Goal: Information Seeking & Learning: Check status

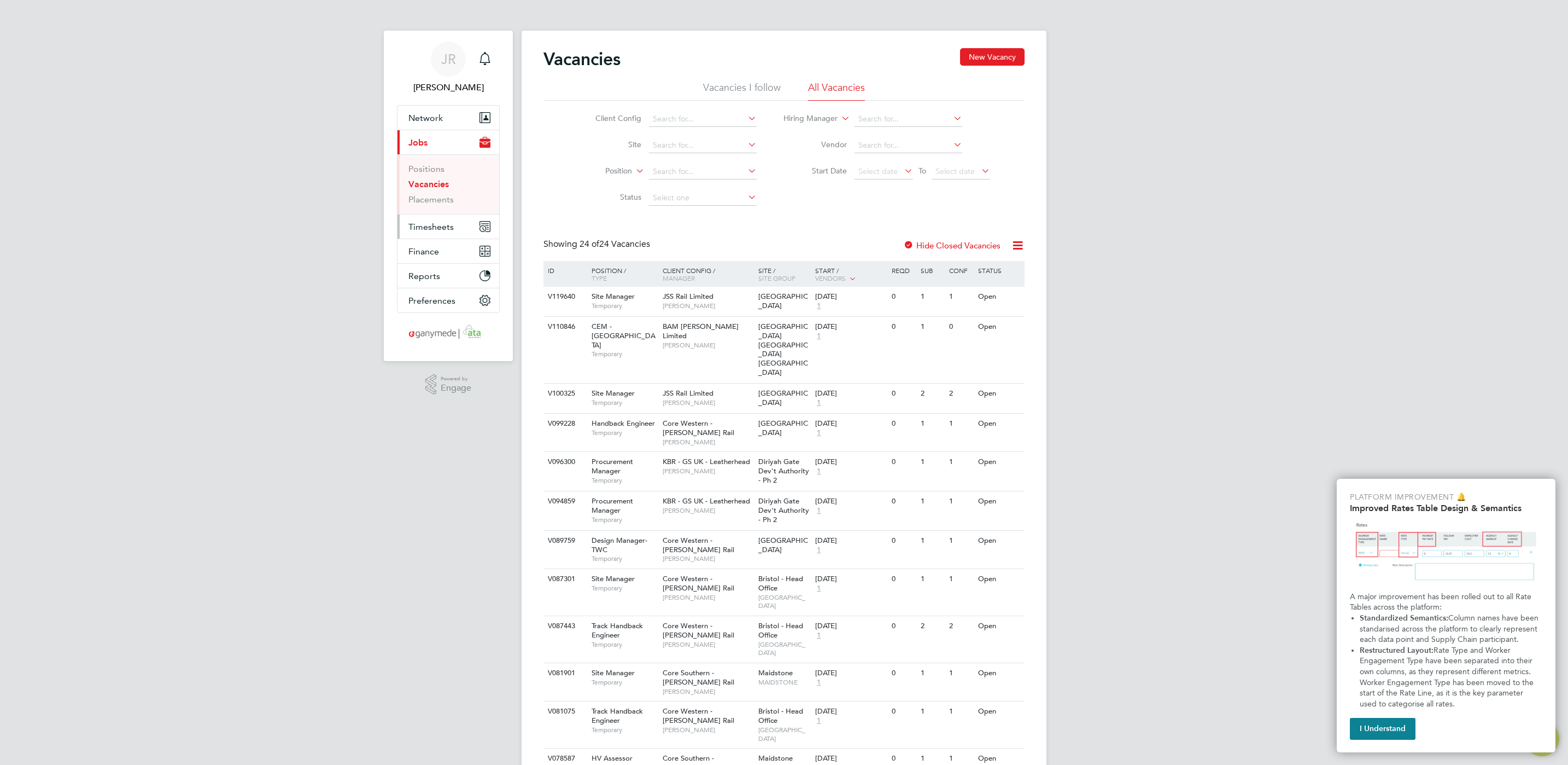
click at [438, 232] on span "Timesheets" at bounding box center [431, 227] width 45 height 11
drag, startPoint x: 436, startPoint y: 229, endPoint x: 548, endPoint y: 269, distance: 118.9
click at [435, 229] on span "Timesheets" at bounding box center [431, 227] width 45 height 11
click at [445, 232] on span "Timesheets" at bounding box center [431, 227] width 45 height 11
click at [426, 195] on link "Timesheets" at bounding box center [431, 194] width 45 height 11
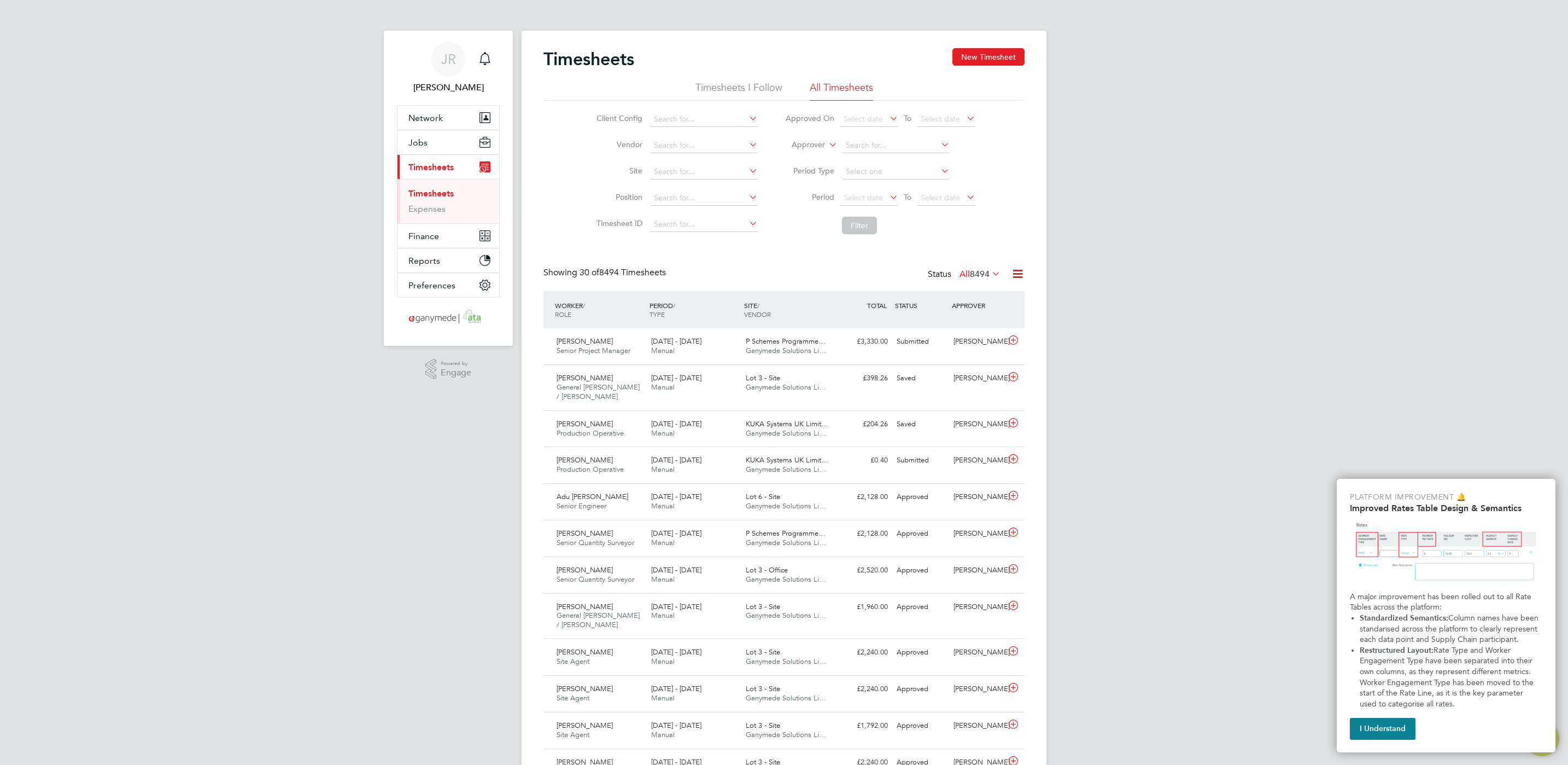
click at [804, 155] on li "Approver" at bounding box center [880, 145] width 217 height 26
click at [809, 140] on label "Approver" at bounding box center [801, 145] width 49 height 11
drag, startPoint x: 812, startPoint y: 157, endPoint x: 812, endPoint y: 148, distance: 9.0
click at [812, 157] on li "Worker" at bounding box center [798, 157] width 55 height 15
click at [879, 151] on input at bounding box center [896, 145] width 108 height 15
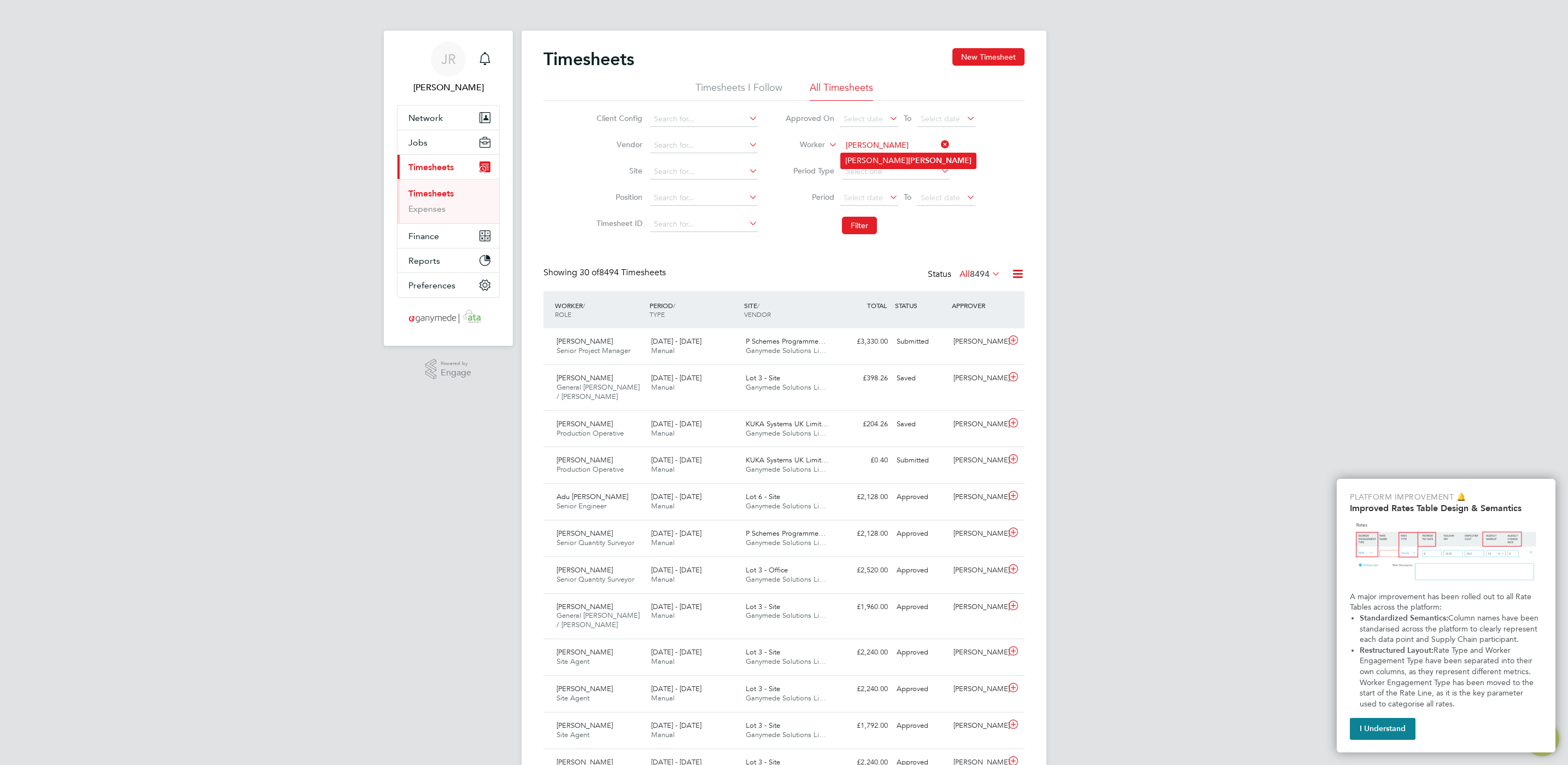
click at [911, 157] on li "[PERSON_NAME]" at bounding box center [908, 160] width 135 height 15
type input "[PERSON_NAME]"
click at [850, 227] on button "Filter" at bounding box center [860, 225] width 35 height 18
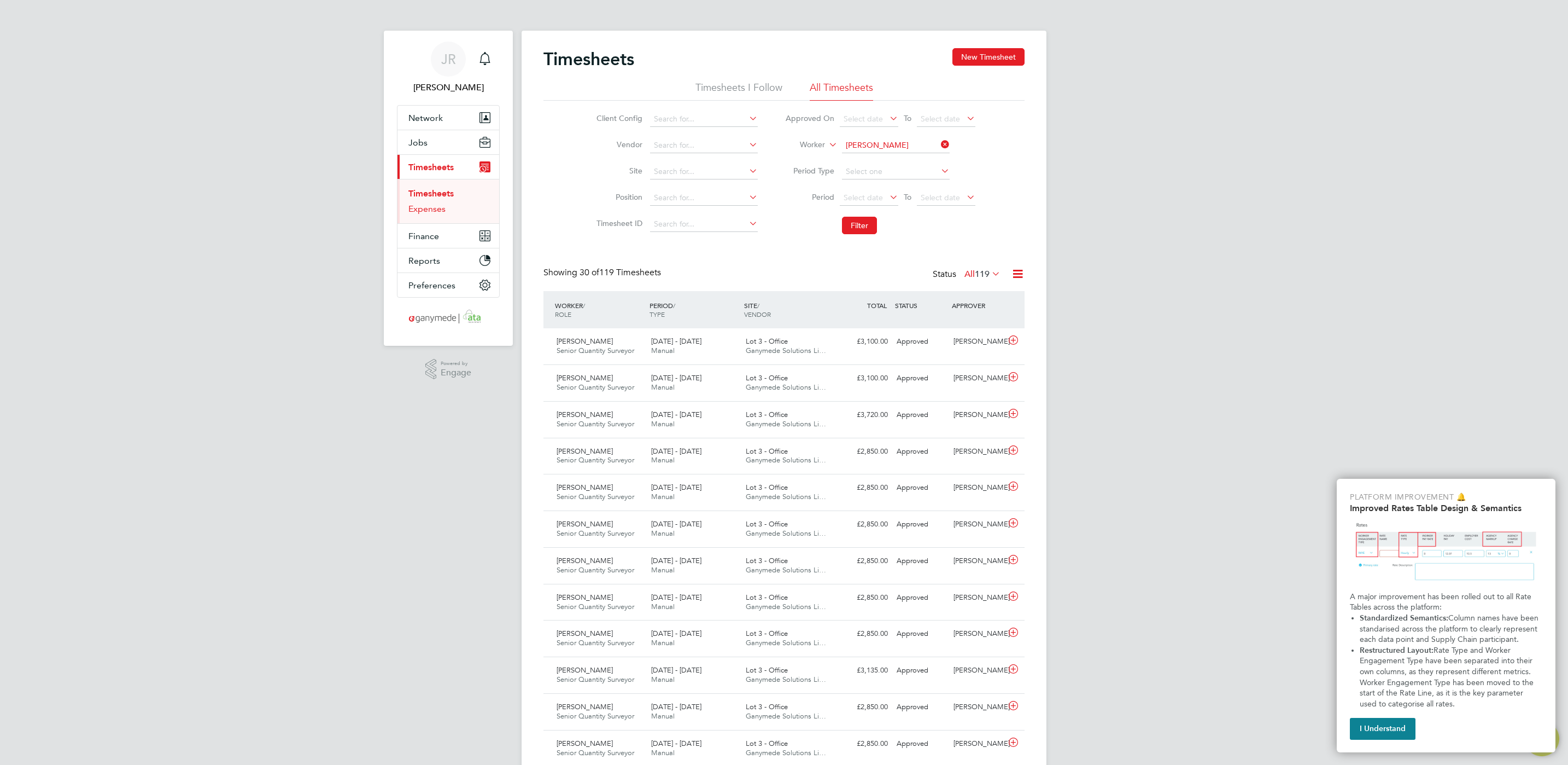
click at [438, 212] on link "Expenses" at bounding box center [427, 209] width 37 height 11
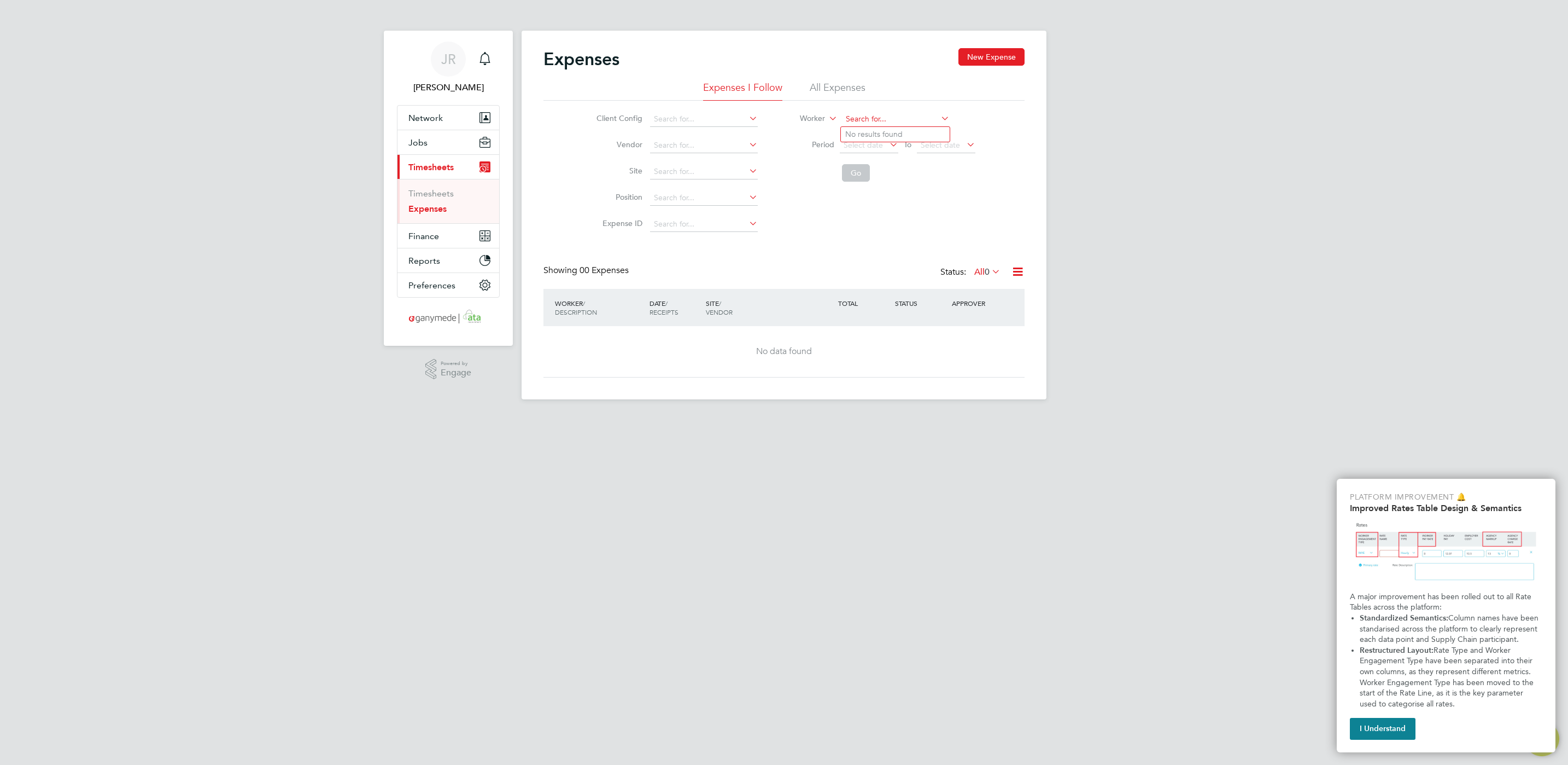
click at [844, 124] on input at bounding box center [896, 119] width 108 height 15
click at [839, 96] on li "All Expenses" at bounding box center [838, 91] width 56 height 20
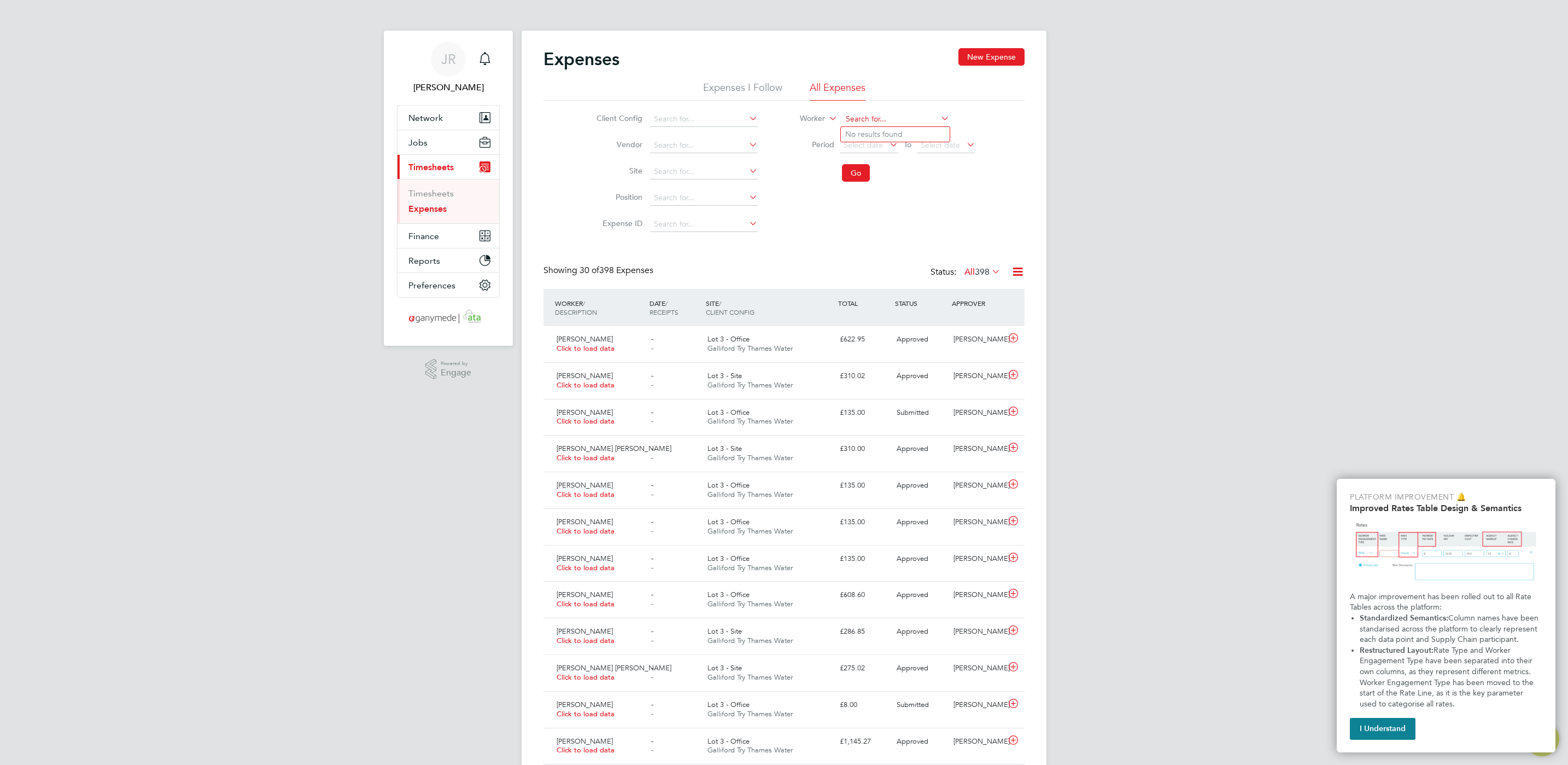
click at [855, 117] on input at bounding box center [896, 119] width 108 height 15
drag, startPoint x: 978, startPoint y: 341, endPoint x: 977, endPoint y: 347, distance: 6.1
click at [978, 341] on div "[PERSON_NAME]" at bounding box center [978, 339] width 57 height 18
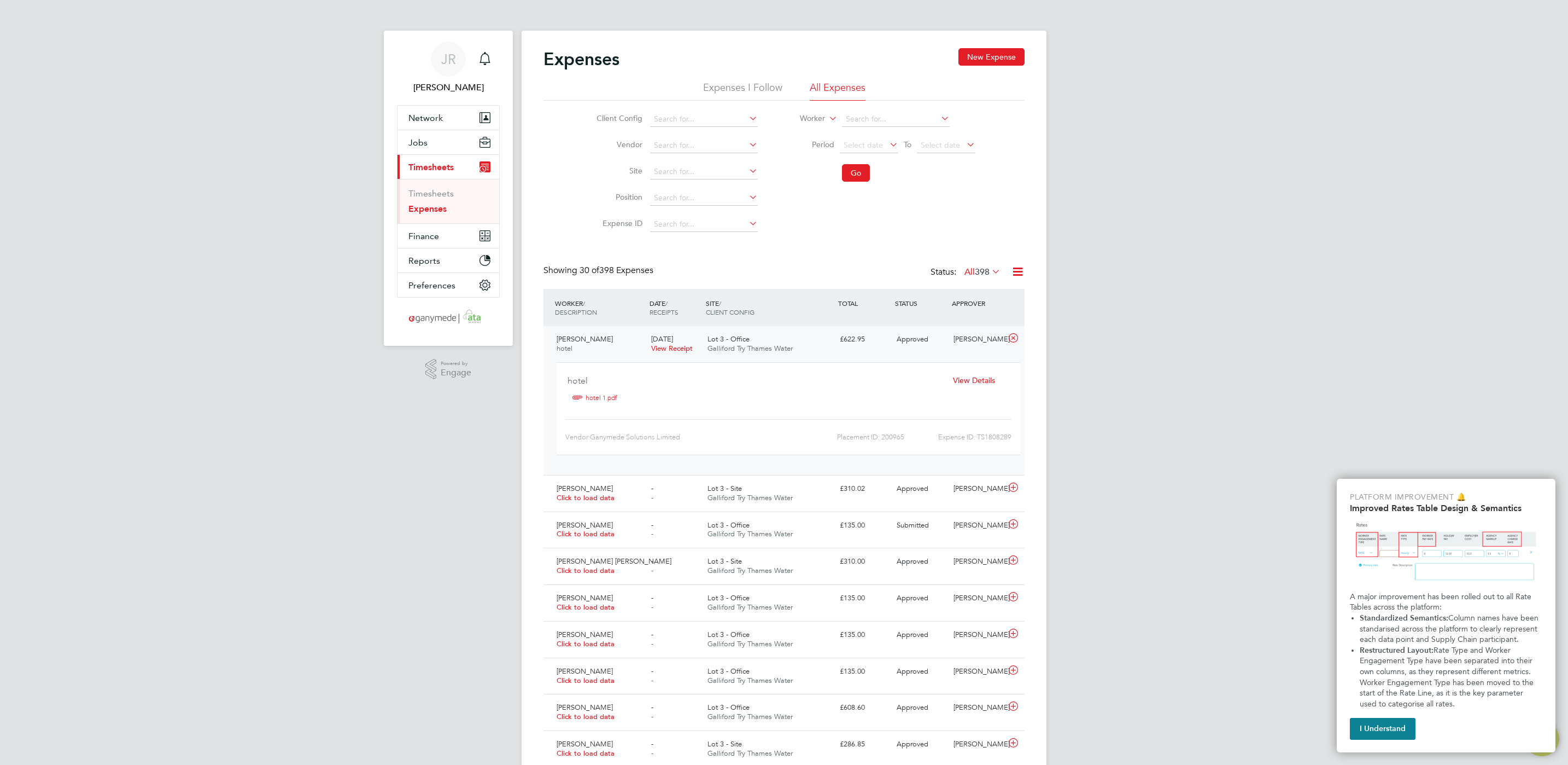
click at [970, 384] on span "View Details" at bounding box center [974, 380] width 42 height 10
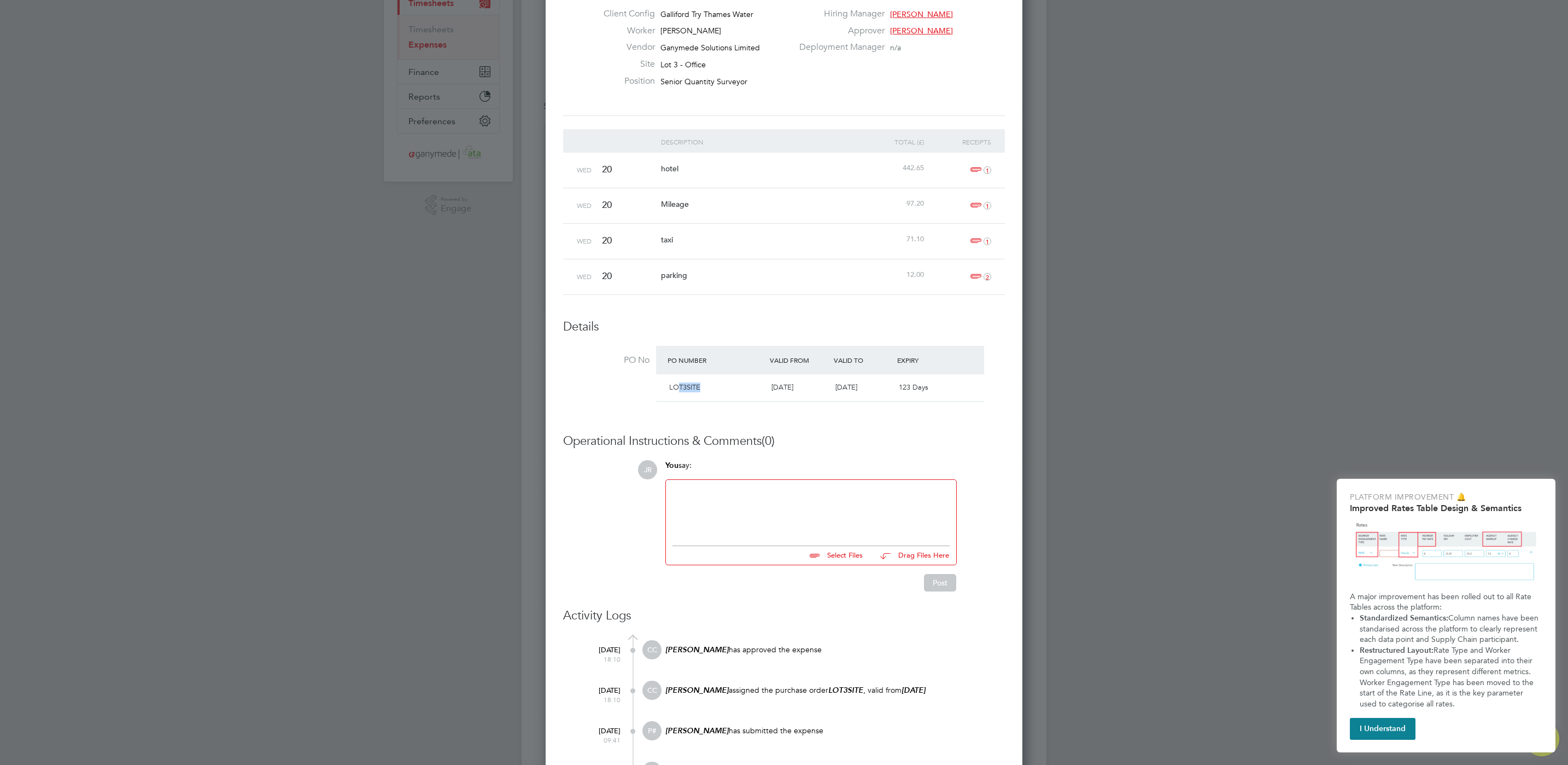
click at [679, 398] on div "LOT3SITE [DATE] [DATE] 123 Days" at bounding box center [820, 387] width 328 height 27
click at [685, 382] on div "LOT3SITE" at bounding box center [716, 388] width 102 height 18
click at [681, 391] on div "LOT3SITE" at bounding box center [716, 388] width 102 height 18
click at [670, 389] on span "LOT3SITE" at bounding box center [685, 387] width 31 height 9
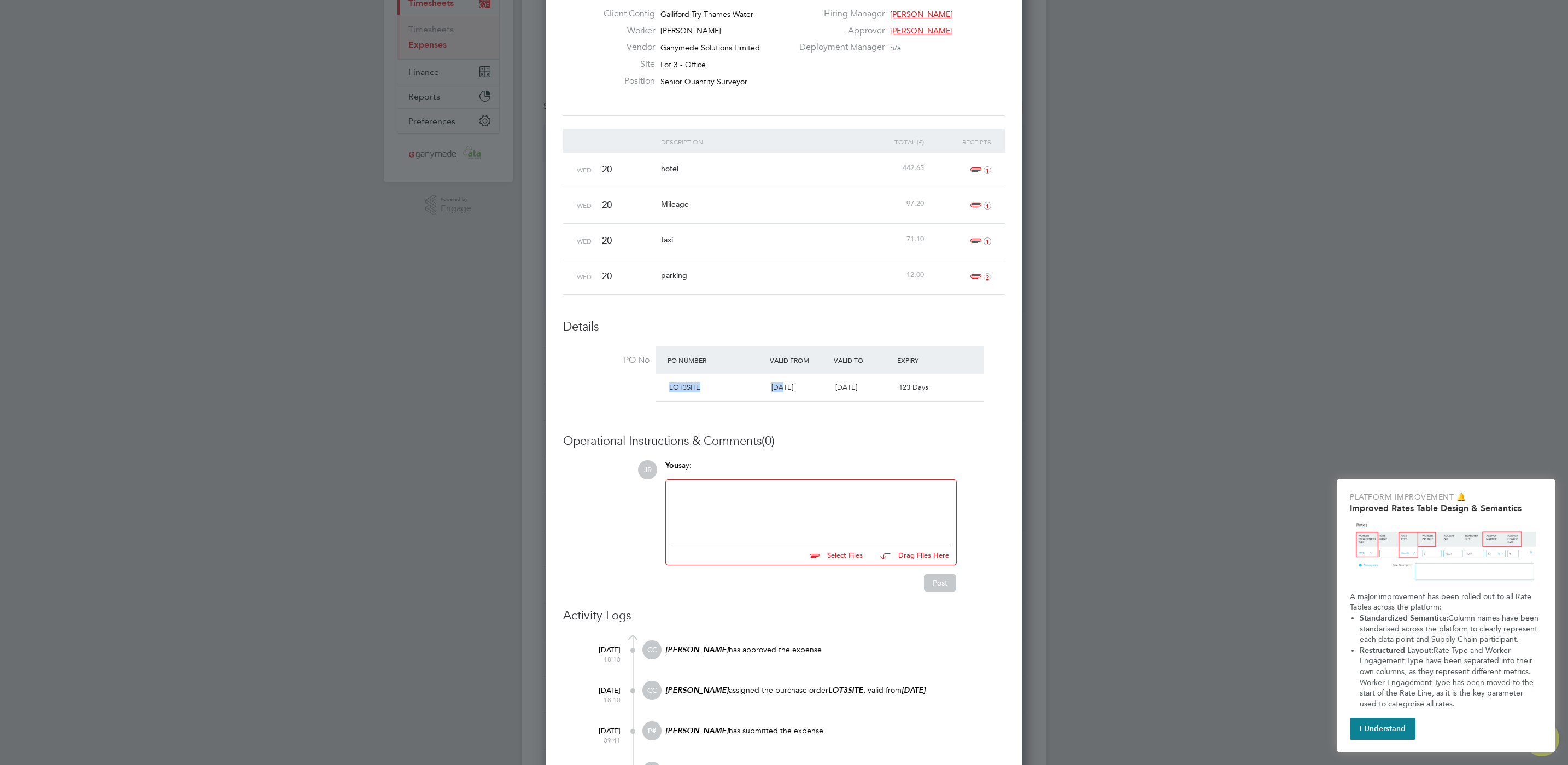
click at [723, 390] on div "LOT3SITE" at bounding box center [716, 388] width 102 height 18
drag, startPoint x: 635, startPoint y: 389, endPoint x: 676, endPoint y: 373, distance: 44.0
click at [635, 387] on li "PO No PO Number Valid From Valid To Expiry LOT3SITE [DATE] [DATE] 123 Days" at bounding box center [784, 376] width 442 height 61
click at [683, 385] on span "LOT3SITE" at bounding box center [685, 387] width 31 height 9
click at [683, 389] on span "LOT3SITE" at bounding box center [685, 387] width 31 height 9
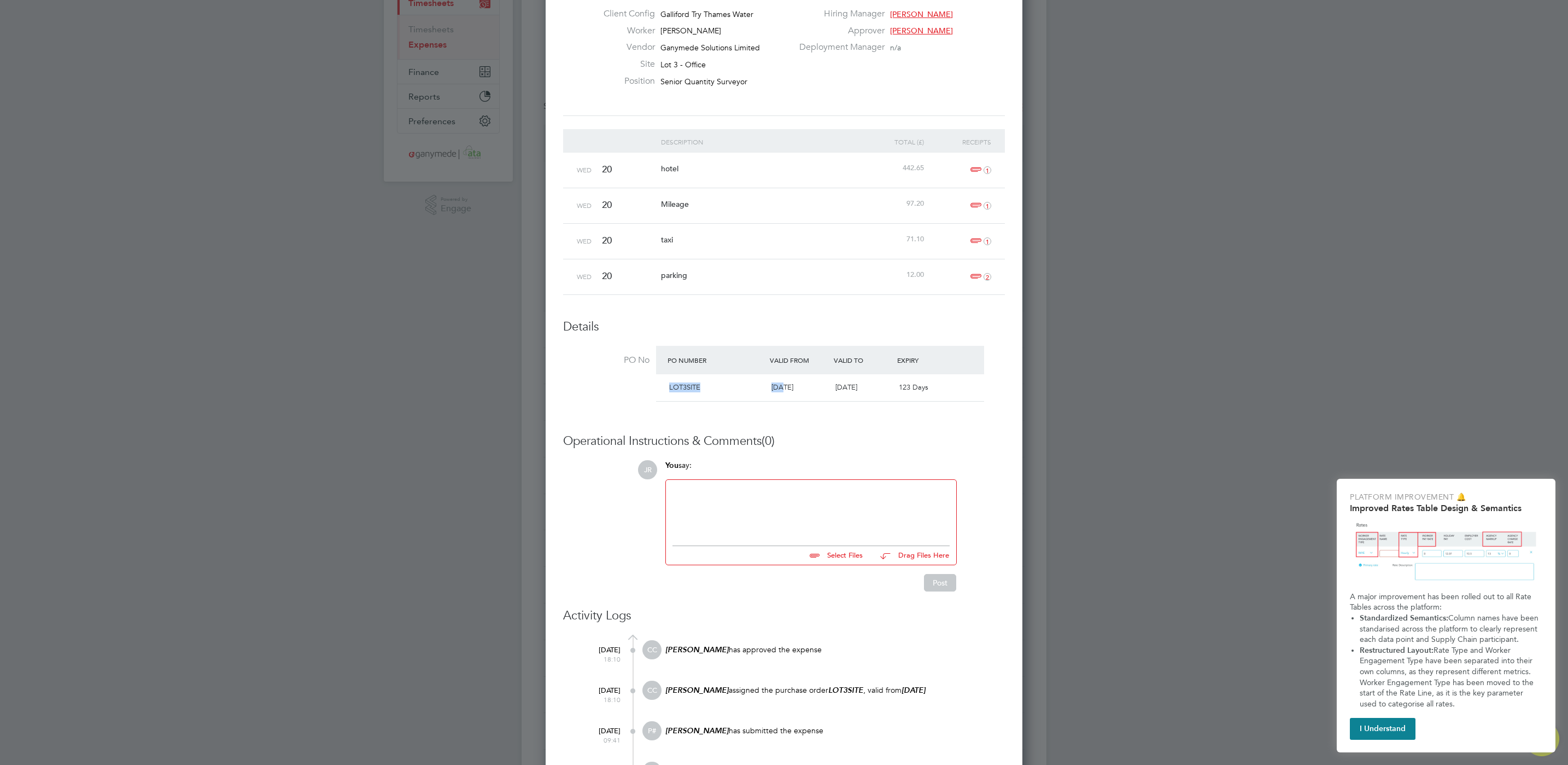
click at [683, 390] on span "LOT3SITE" at bounding box center [685, 387] width 31 height 9
drag, startPoint x: 683, startPoint y: 390, endPoint x: 743, endPoint y: 442, distance: 79.4
click at [744, 445] on h3 "Operational Instructions & Comments (0)" at bounding box center [784, 441] width 442 height 16
drag, startPoint x: 699, startPoint y: 389, endPoint x: 665, endPoint y: 387, distance: 34.1
click at [665, 387] on div "LOT3SITE" at bounding box center [716, 388] width 102 height 18
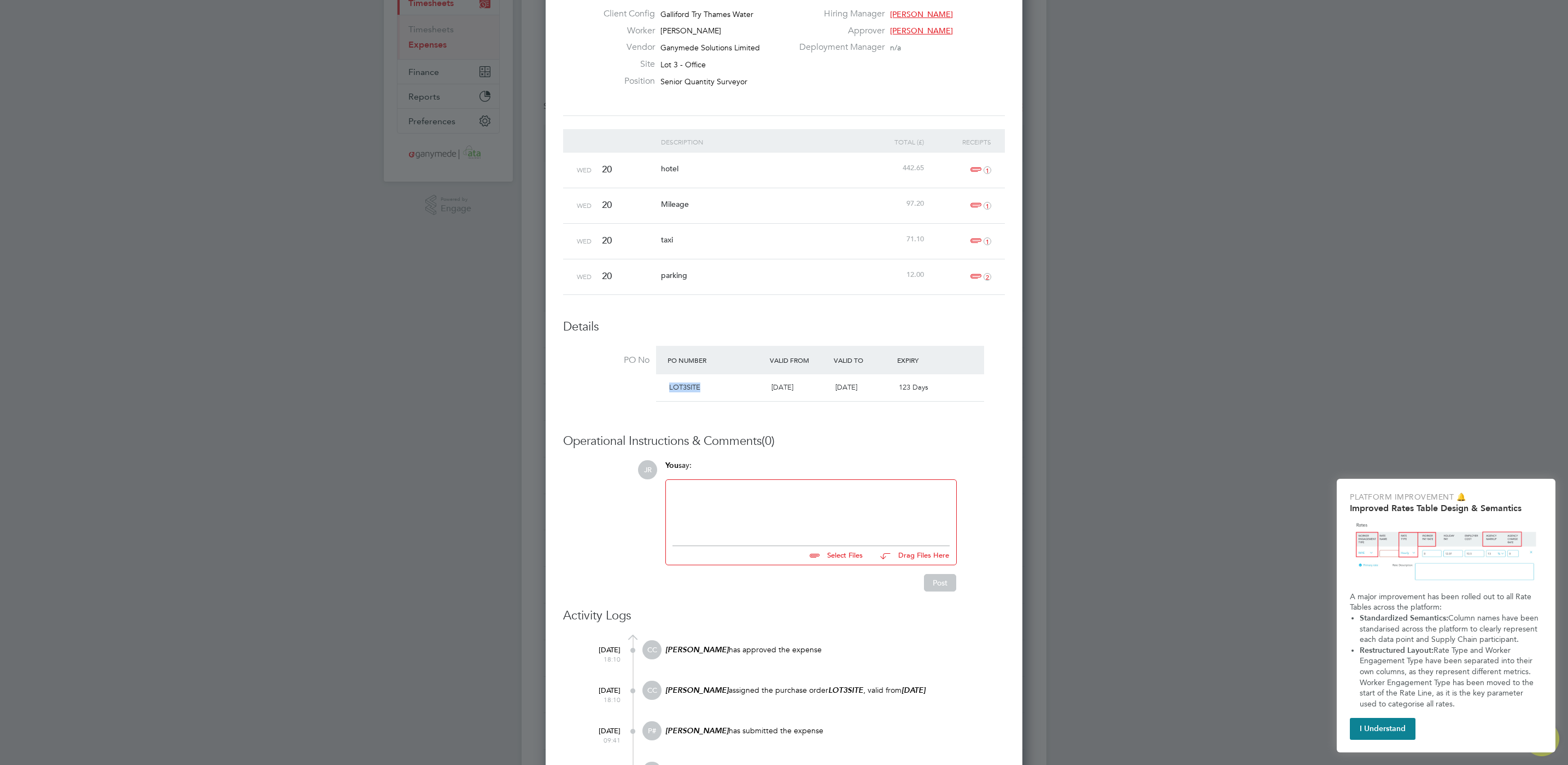
copy span "LOT3SITE"
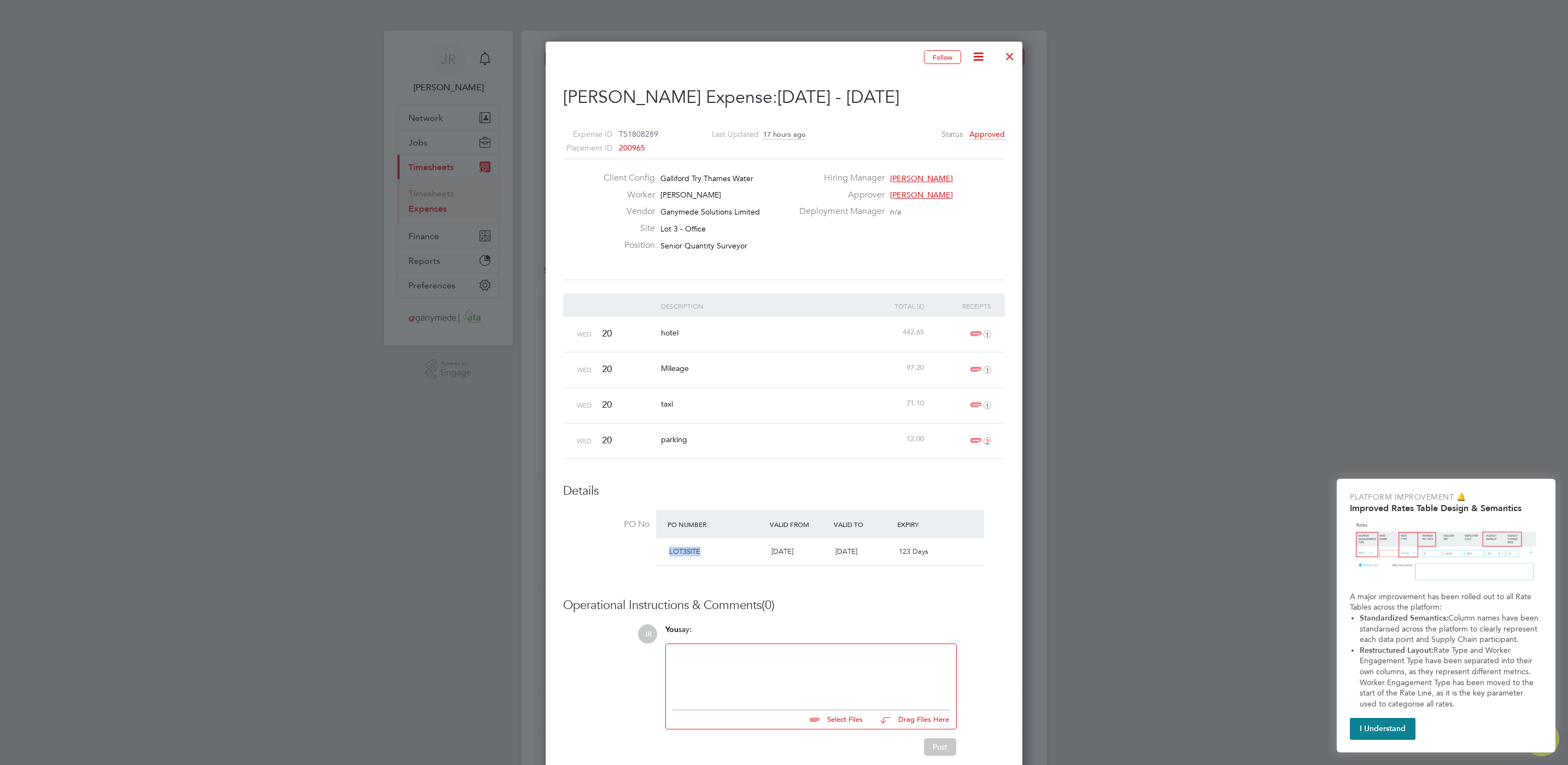
click at [1006, 55] on div at bounding box center [1011, 54] width 20 height 20
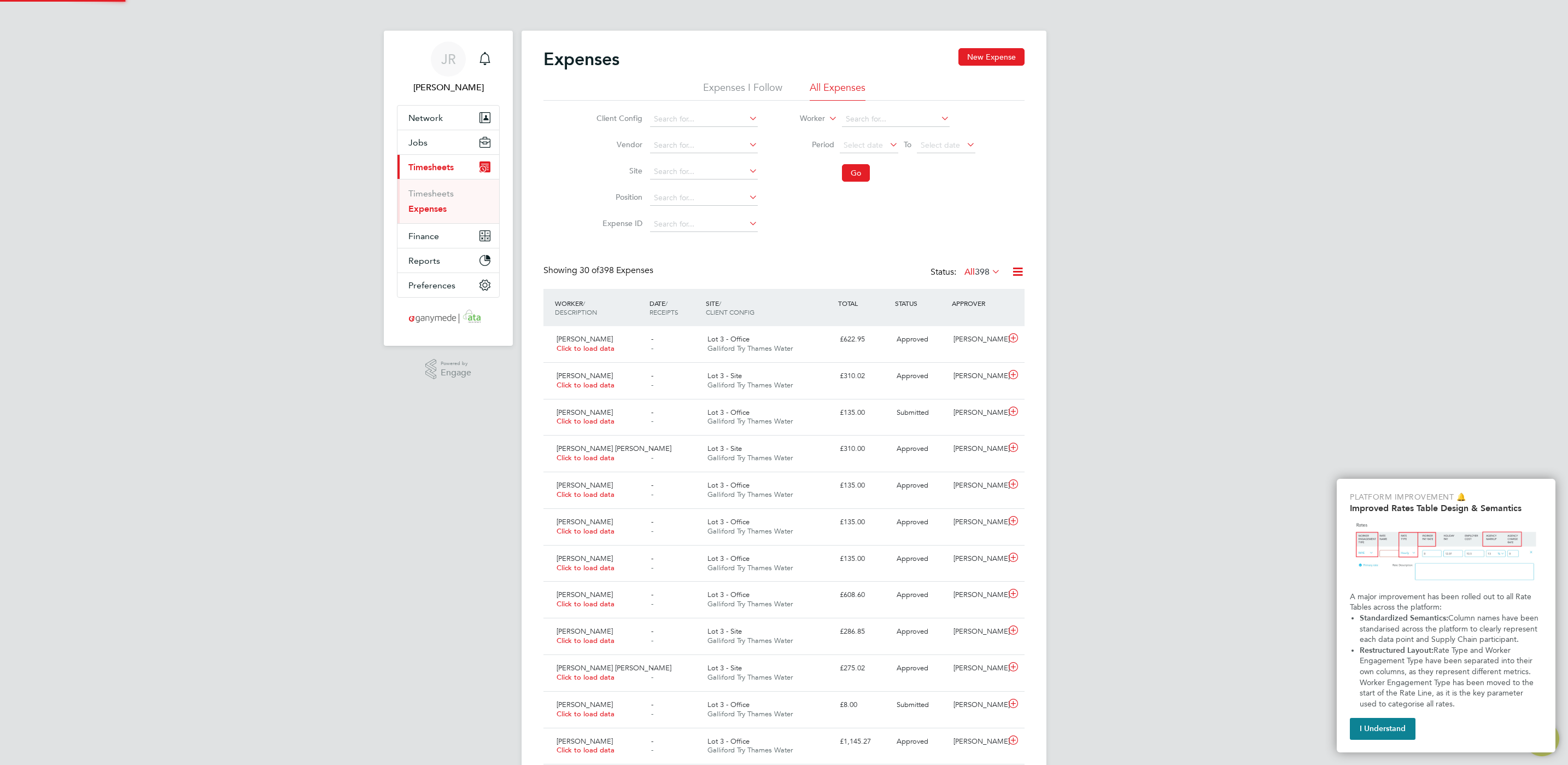
scroll to position [28, 95]
click at [1017, 452] on icon at bounding box center [1014, 447] width 14 height 8
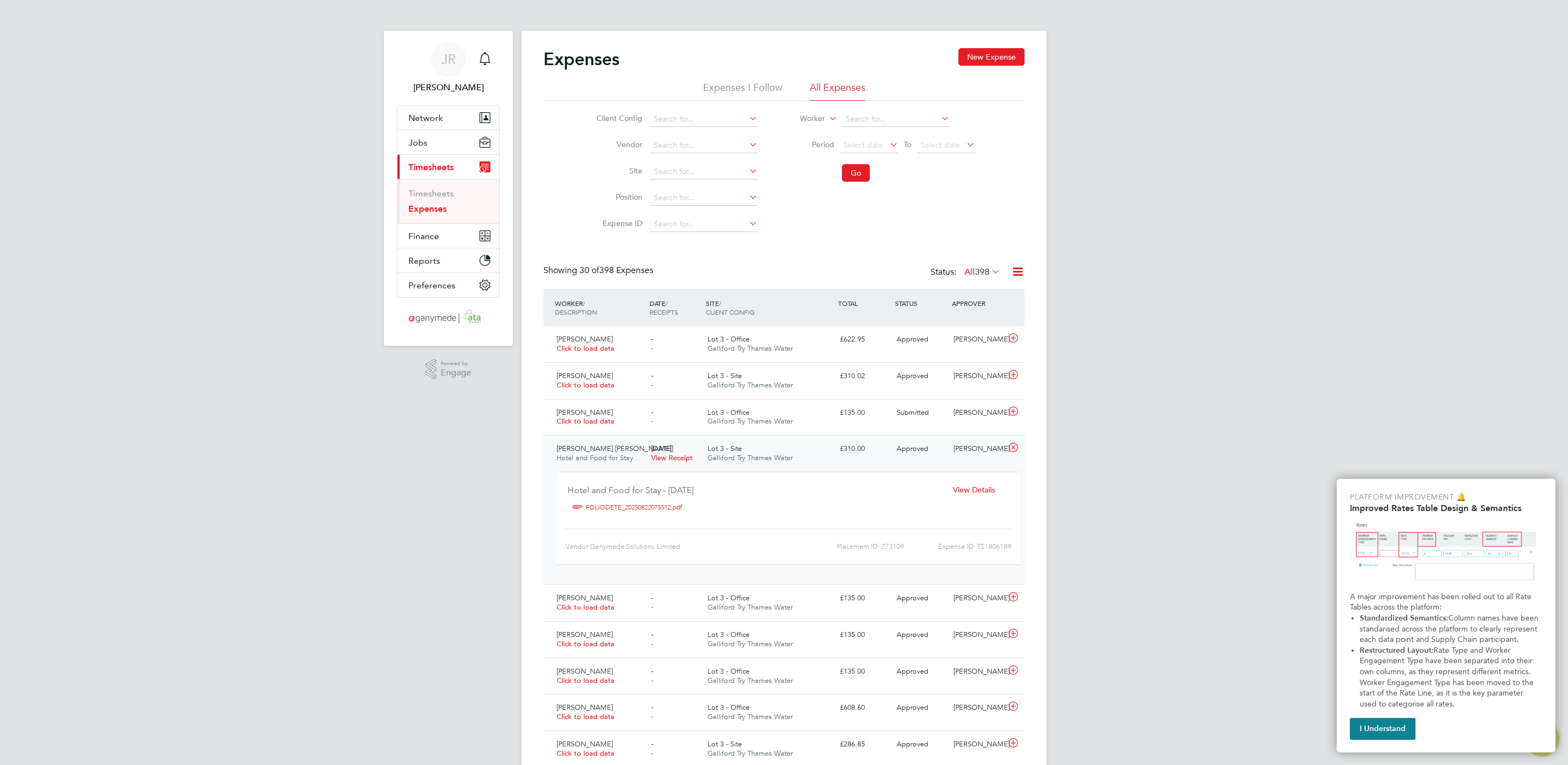
click at [994, 489] on div "View Details" at bounding box center [974, 490] width 71 height 18
click at [978, 485] on div "View Details" at bounding box center [974, 490] width 71 height 18
click at [974, 495] on span "View Details" at bounding box center [974, 489] width 42 height 10
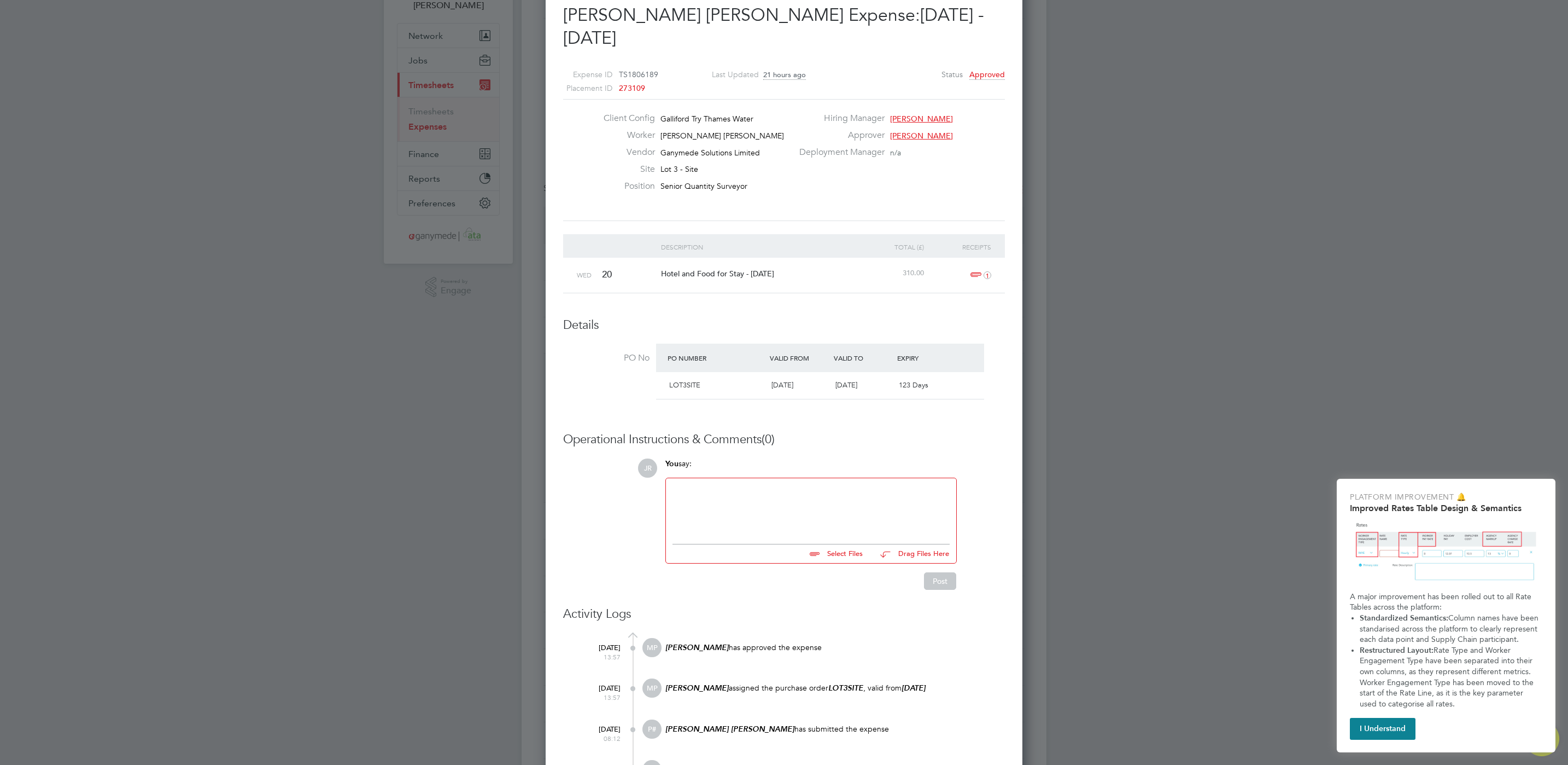
click at [690, 380] on span "LOT3SITE" at bounding box center [685, 385] width 31 height 9
click at [865, 432] on h3 "Operational Instructions & Comments (0)" at bounding box center [784, 439] width 442 height 16
drag, startPoint x: 707, startPoint y: 362, endPoint x: 666, endPoint y: 360, distance: 41.0
click at [666, 376] on div "LOT3SITE" at bounding box center [716, 386] width 102 height 18
